Goal: Find specific page/section

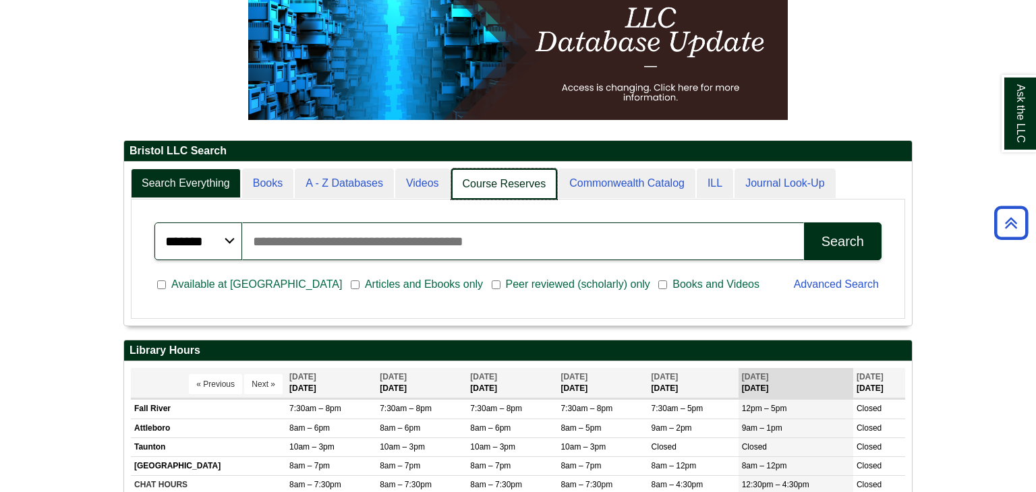
scroll to position [7, 6]
click at [513, 190] on link "Course Reserves" at bounding box center [504, 185] width 107 height 32
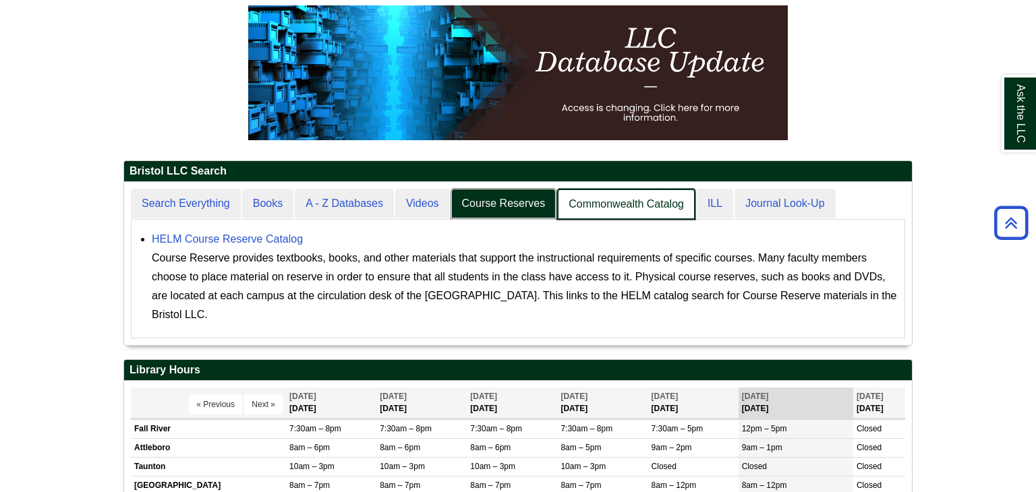
scroll to position [163, 788]
click at [585, 200] on link "Commonwealth Catalog" at bounding box center [626, 205] width 138 height 32
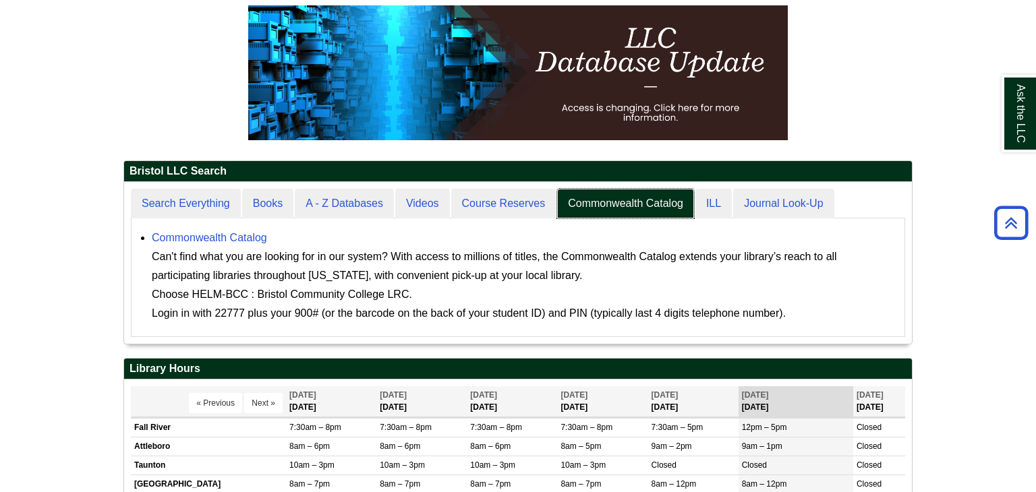
scroll to position [162, 788]
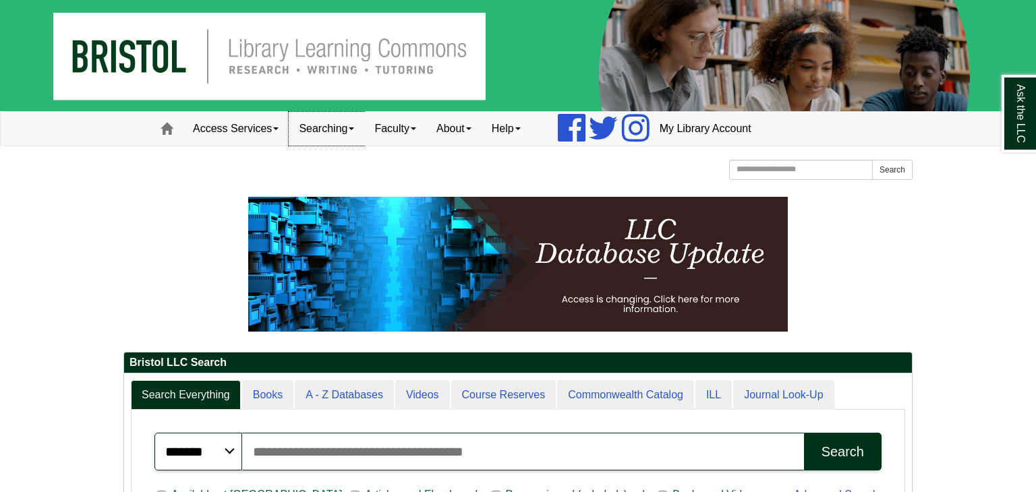
click at [351, 135] on link "Searching" at bounding box center [327, 129] width 76 height 34
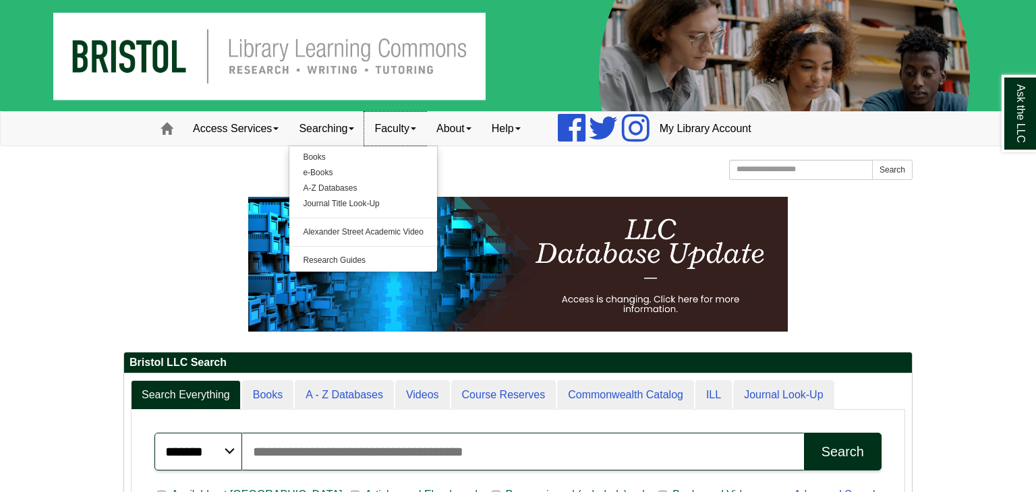
click at [419, 127] on link "Faculty" at bounding box center [395, 129] width 62 height 34
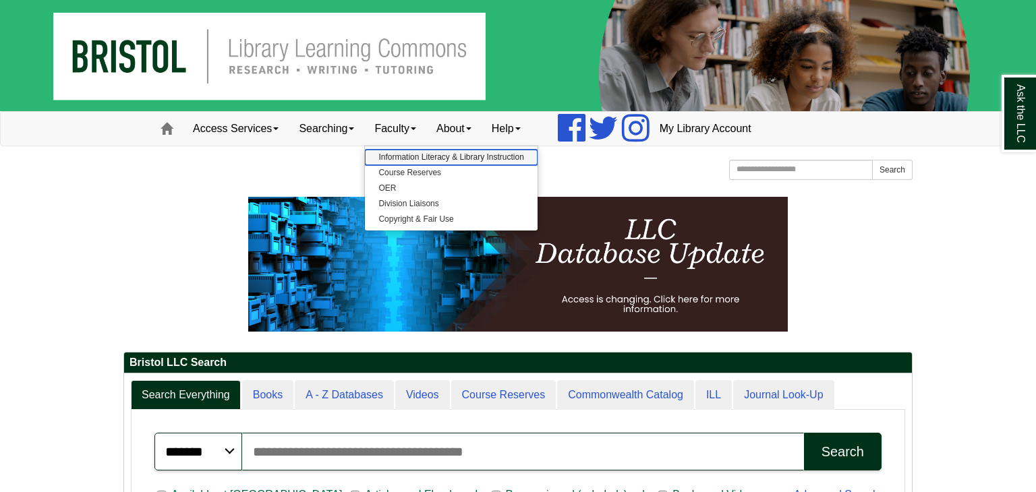
click at [449, 154] on link "Information Literacy & Library Instruction" at bounding box center [451, 158] width 172 height 16
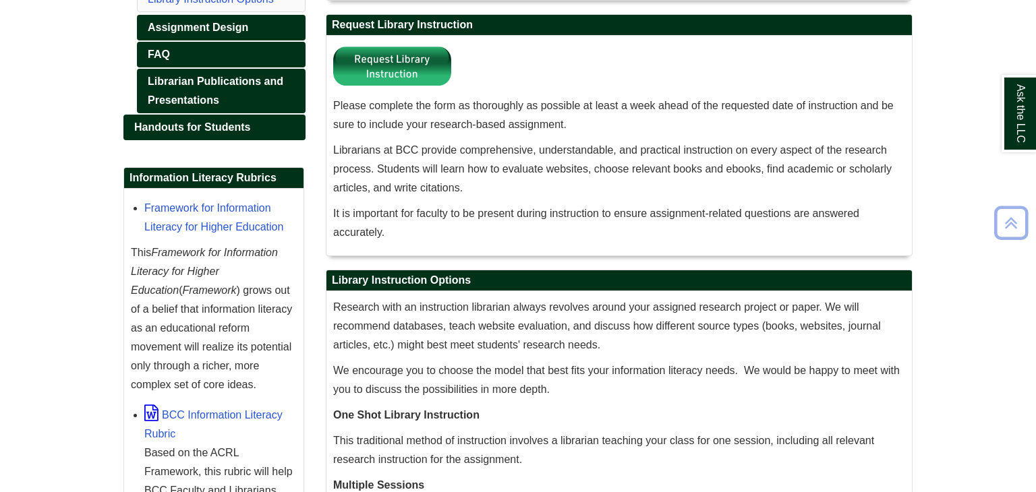
scroll to position [310, 0]
